Goal: Navigation & Orientation: Find specific page/section

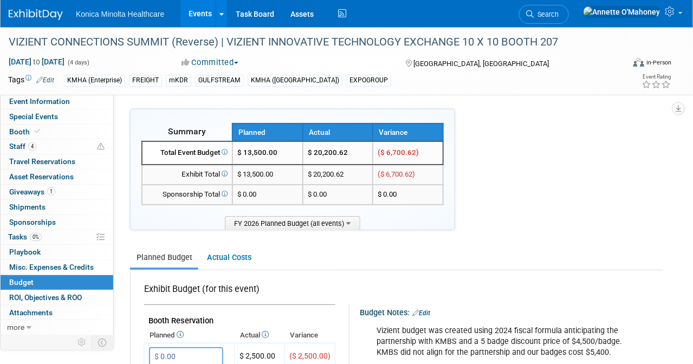
click at [198, 13] on link "Events" at bounding box center [200, 13] width 40 height 27
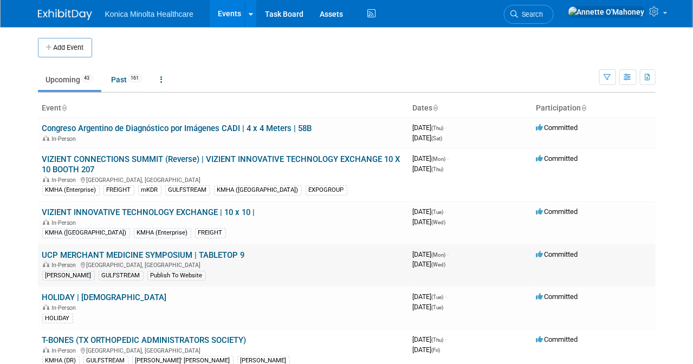
click at [194, 250] on link "UCP MERCHANT MEDICINE SYMPOSIUM | TABLETOP 9" at bounding box center [143, 255] width 203 height 10
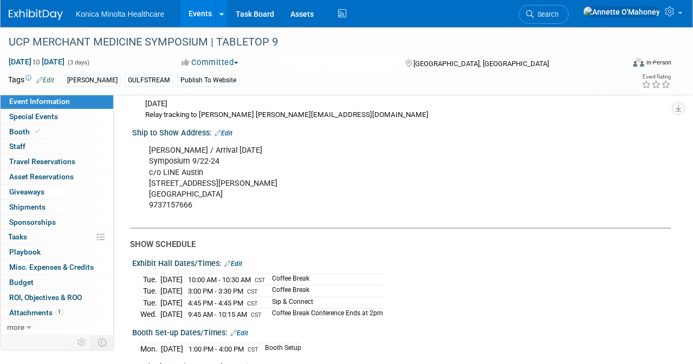
scroll to position [1624, 0]
